Goal: Information Seeking & Learning: Understand process/instructions

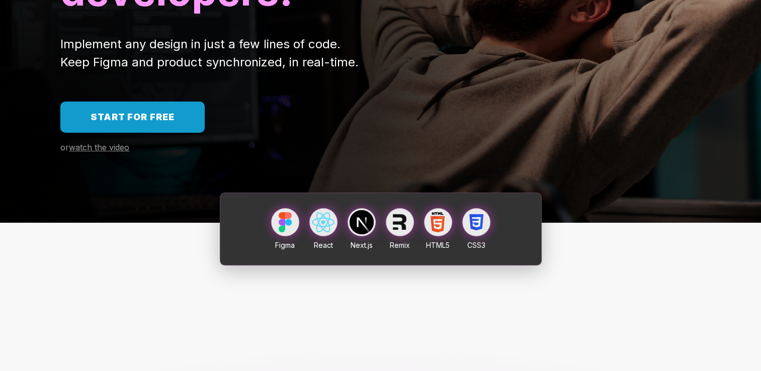
click at [156, 122] on link "Start for free" at bounding box center [132, 117] width 144 height 31
click at [118, 149] on span "watch the video" at bounding box center [99, 147] width 60 height 10
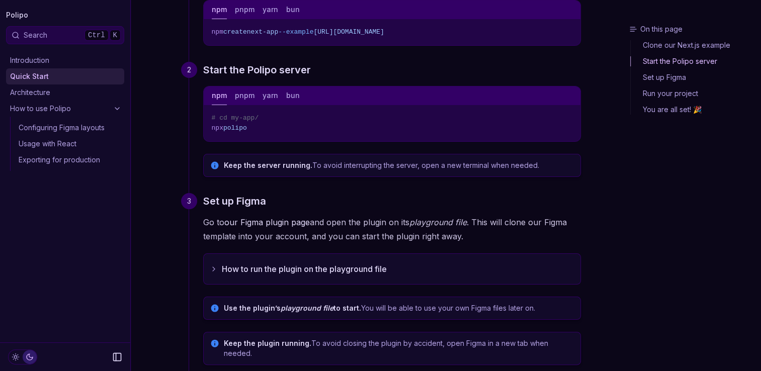
scroll to position [201, 0]
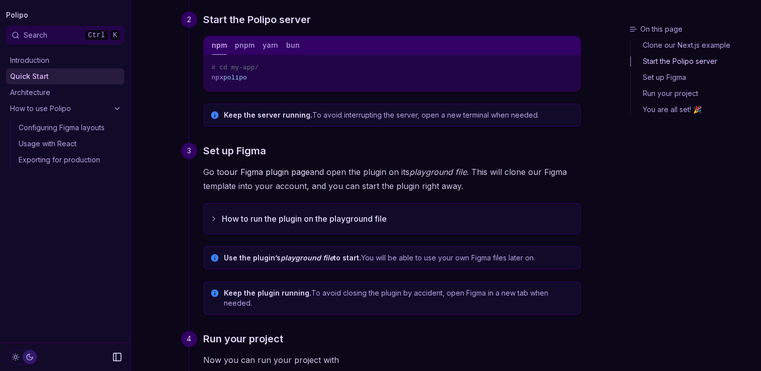
click at [219, 219] on button "How to run the plugin on the playground file" at bounding box center [392, 219] width 377 height 30
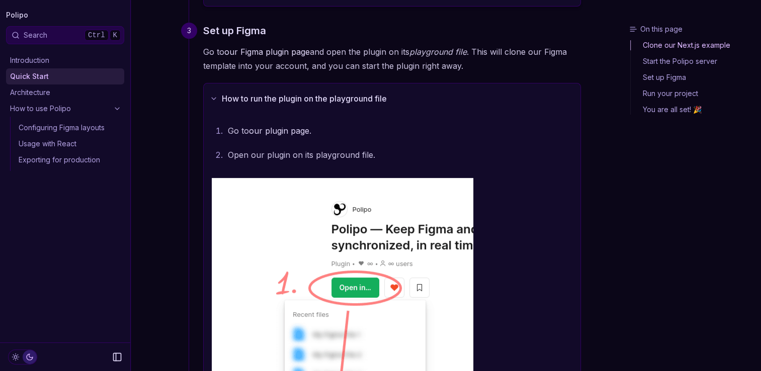
scroll to position [0, 0]
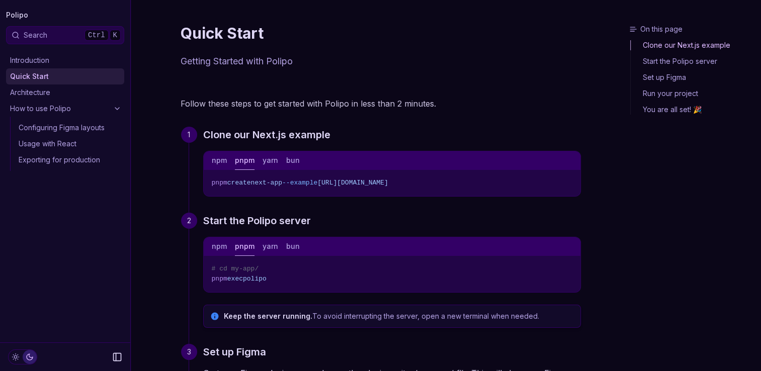
click at [236, 160] on button "pnpm" at bounding box center [245, 160] width 20 height 19
click at [280, 153] on div "npm pnpm yarn bun" at bounding box center [392, 160] width 377 height 19
click at [276, 158] on button "yarn" at bounding box center [271, 160] width 16 height 19
click at [293, 157] on button "bun" at bounding box center [293, 160] width 14 height 19
click at [220, 158] on button "npm" at bounding box center [219, 160] width 15 height 19
